Goal: Use online tool/utility

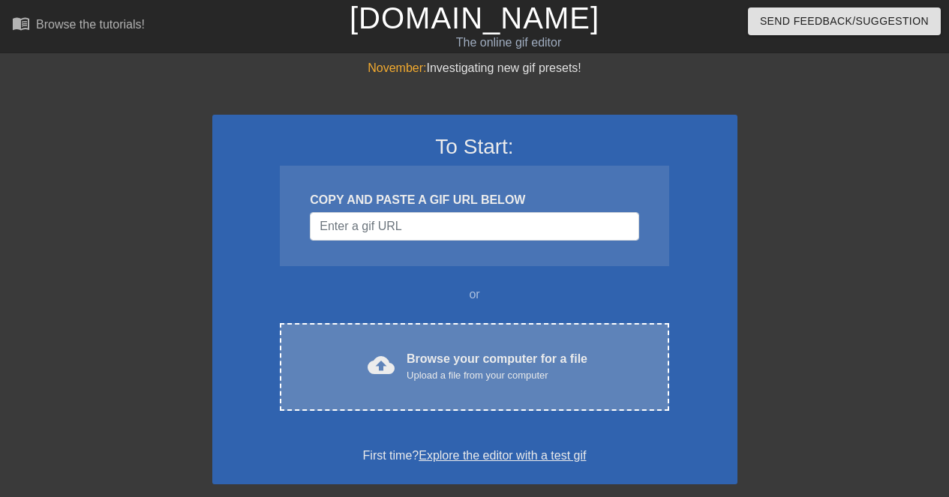
click at [446, 361] on div "Browse your computer for a file Upload a file from your computer" at bounding box center [497, 366] width 181 height 33
